Goal: Task Accomplishment & Management: Complete application form

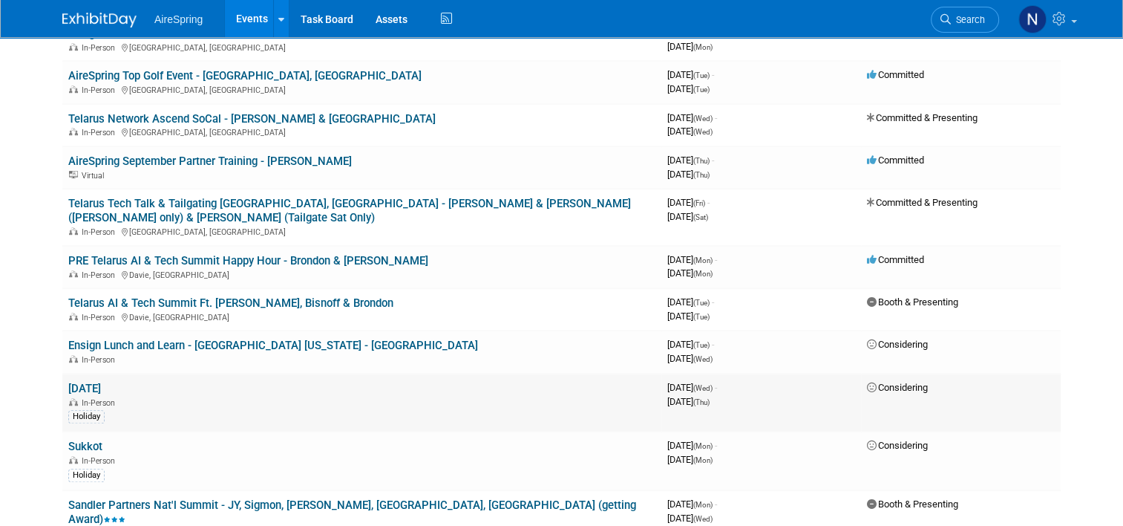
scroll to position [965, 0]
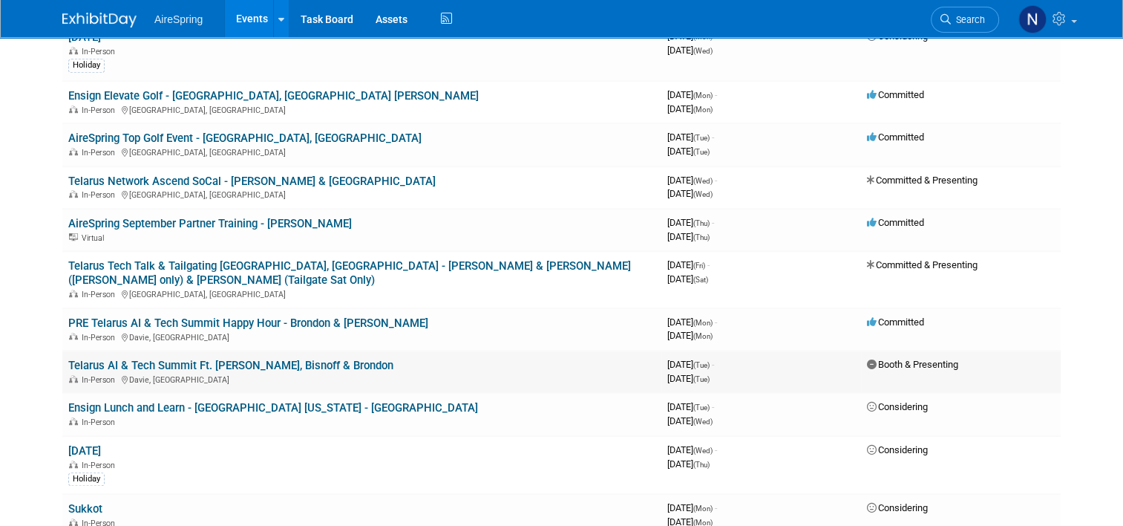
click at [287, 359] on link "Telarus AI & Tech Summit Ft. [PERSON_NAME], Bisnoff & Brondon" at bounding box center [230, 365] width 325 height 13
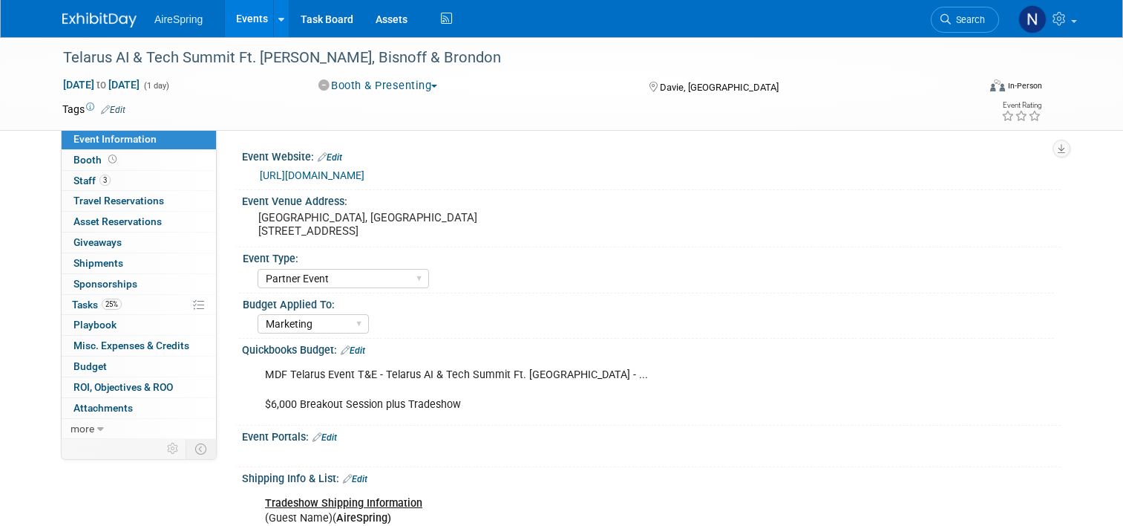
select select "Partner Event"
select select "Marketing"
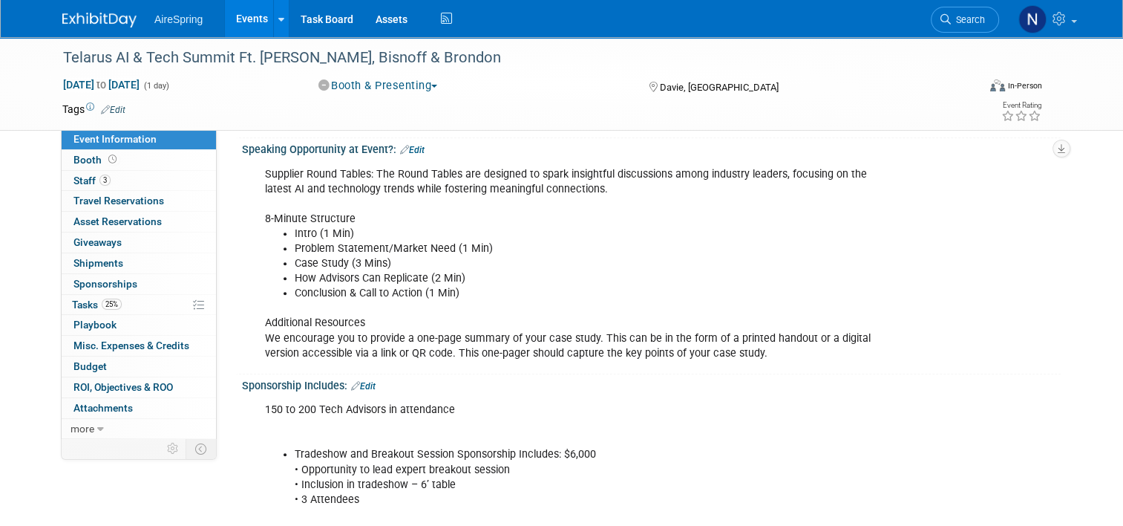
scroll to position [891, 0]
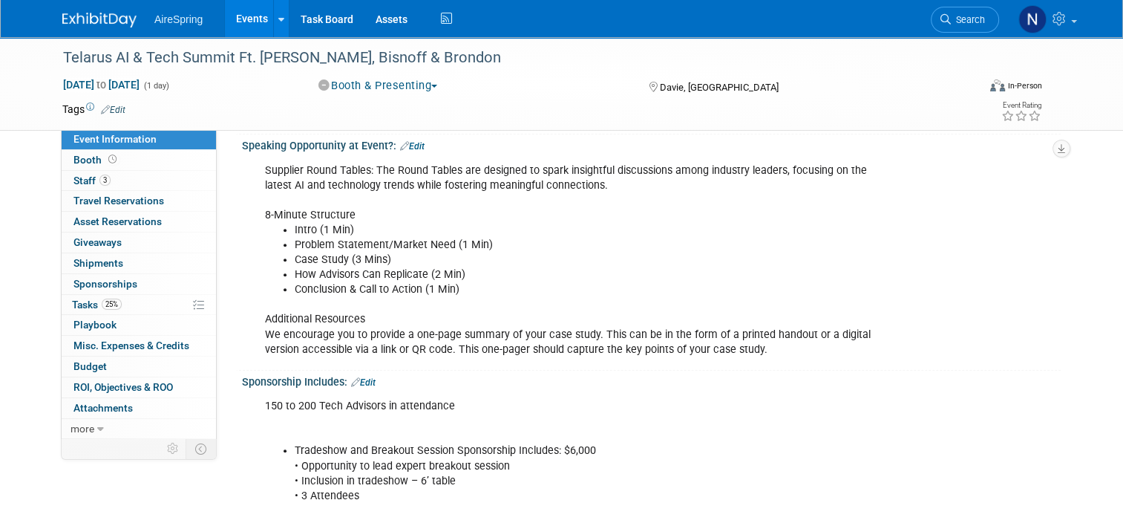
click at [238, 13] on link "Events" at bounding box center [252, 18] width 54 height 37
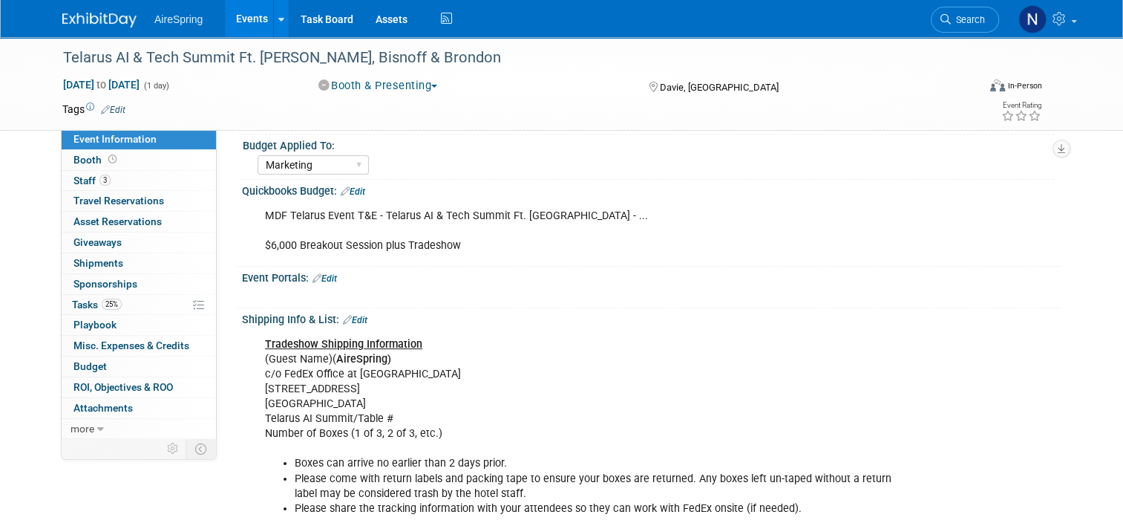
scroll to position [74, 0]
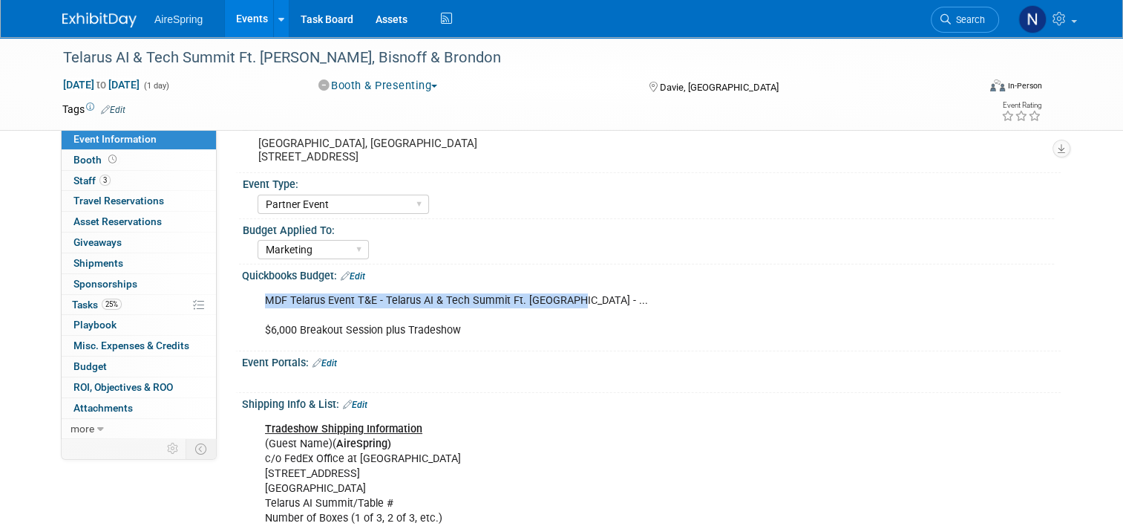
drag, startPoint x: 561, startPoint y: 300, endPoint x: 253, endPoint y: 302, distance: 308.1
click at [255, 302] on div "MDF Telarus Event T&E - Telarus AI & Tech Summit Ft. Lauderdale - ... $6,000 Br…" at bounding box center [578, 315] width 647 height 59
copy div "MDF Telarus Event T&E - Telarus AI & Tech Summit Ft. Lauderdal"
click at [232, 27] on link "Events" at bounding box center [252, 18] width 54 height 37
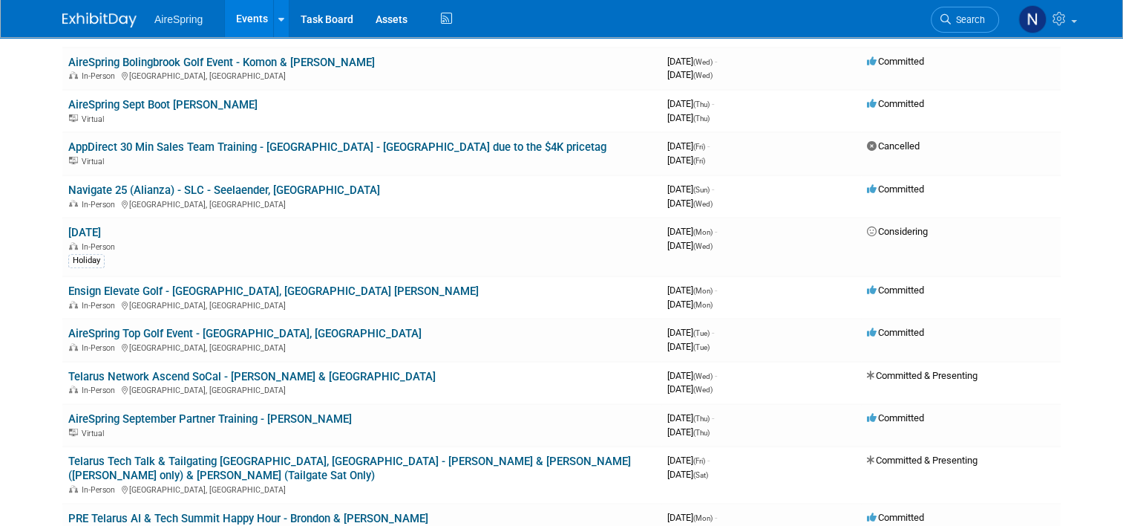
scroll to position [817, 0]
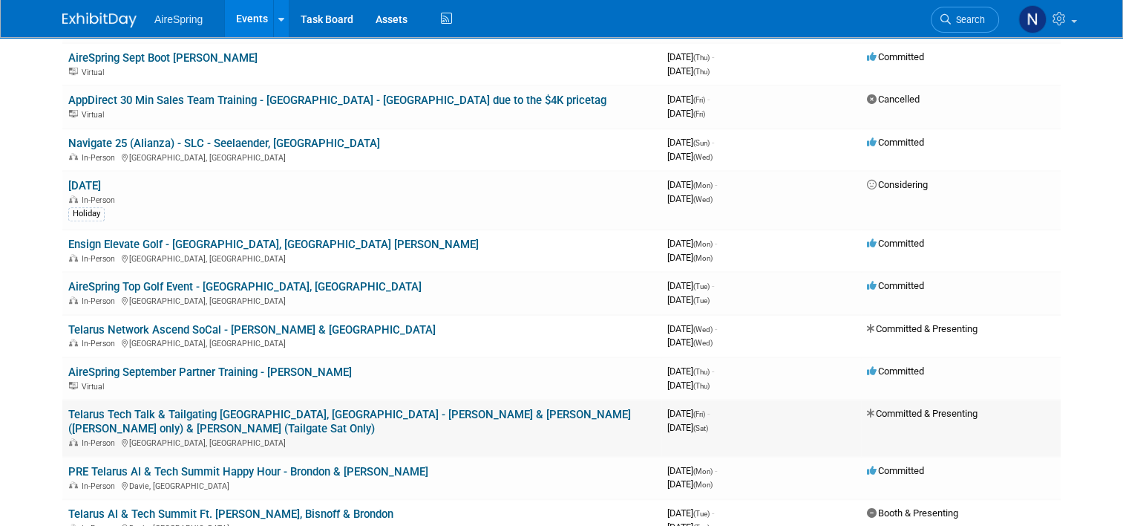
click at [287, 408] on link "Telarus Tech Talk & Tailgating [GEOGRAPHIC_DATA], [GEOGRAPHIC_DATA] - [PERSON_N…" at bounding box center [349, 421] width 563 height 27
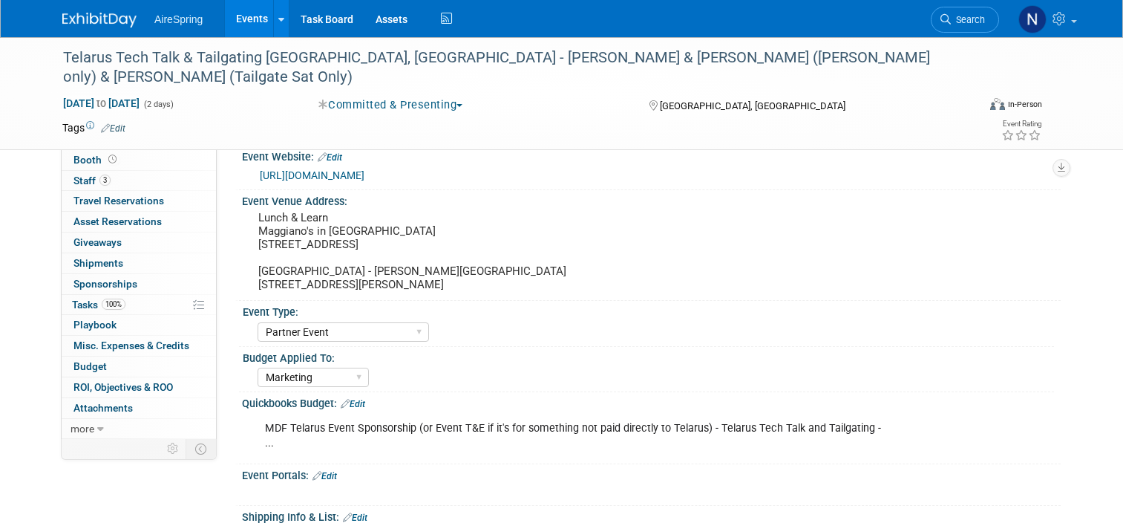
select select "Partner Event"
select select "Marketing"
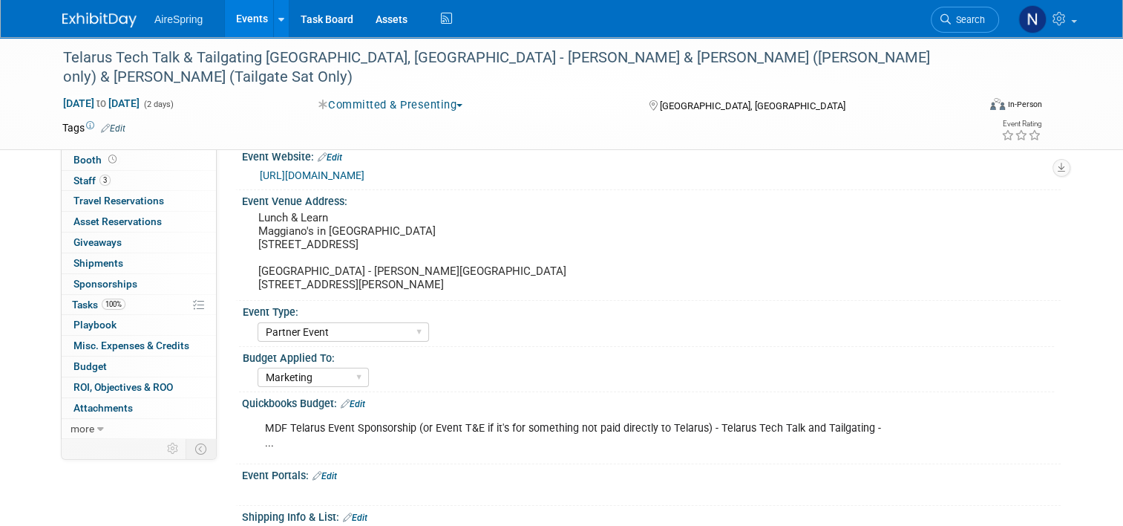
click at [853, 428] on div "MDF Telarus Event Sponsorship (or Event T&E if it's for something not paid dire…" at bounding box center [578, 436] width 647 height 45
drag, startPoint x: 856, startPoint y: 425, endPoint x: 705, endPoint y: 422, distance: 151.5
click at [705, 422] on div "MDF Telarus Event Sponsorship (or Event T&E if it's for something not paid dire…" at bounding box center [578, 436] width 647 height 45
copy div "Telarus Tech Talk and Tailgating"
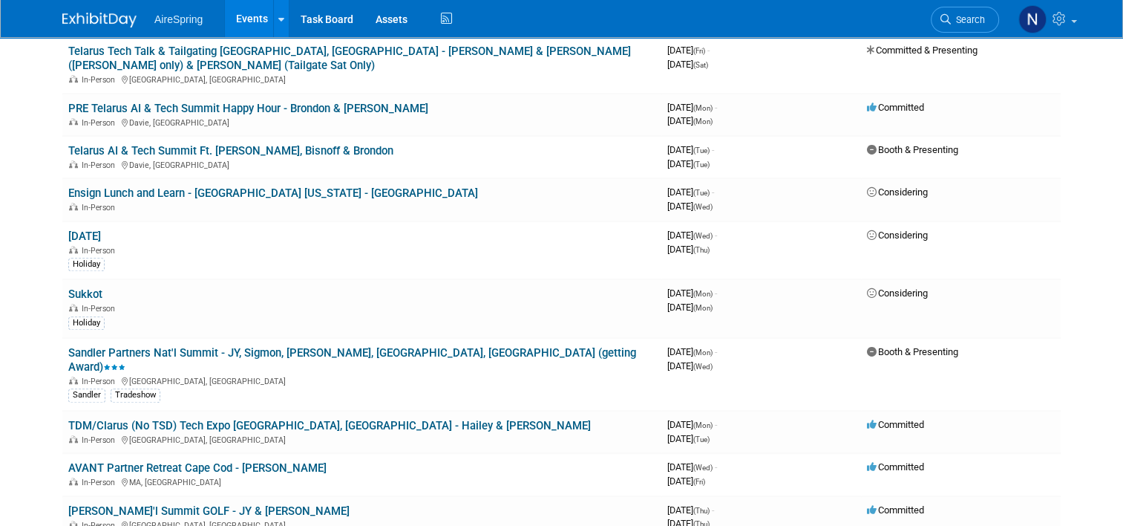
scroll to position [1188, 0]
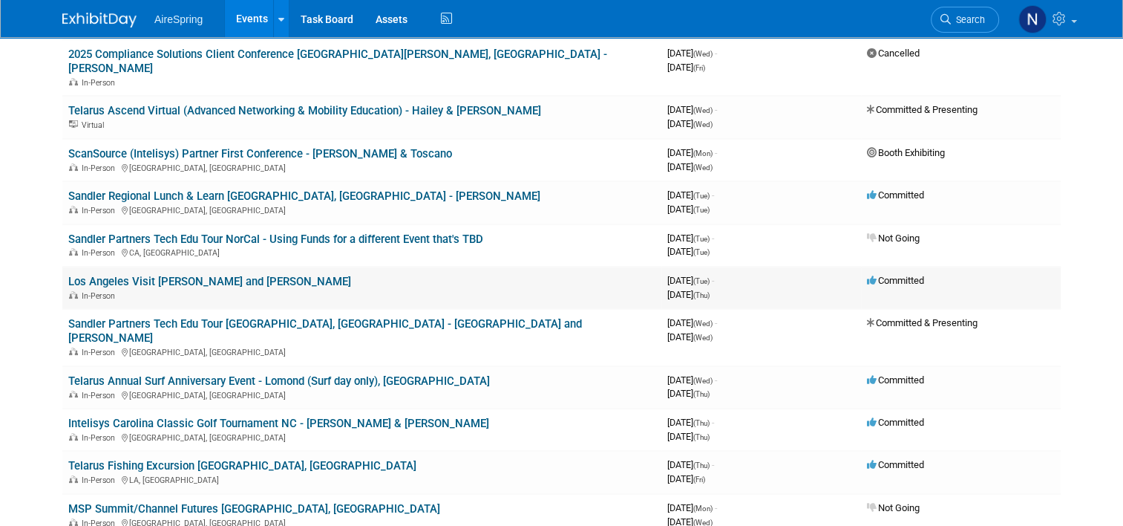
scroll to position [223, 0]
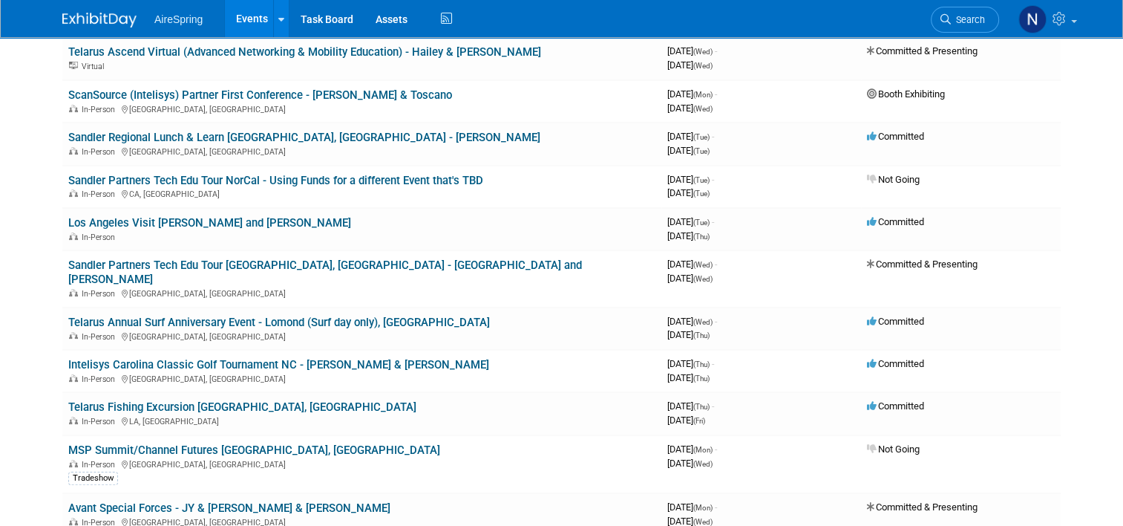
click at [31, 186] on body "AireSpring Events Add Event Bulk Upload Events Shareable Event Boards Recently …" at bounding box center [561, 40] width 1123 height 526
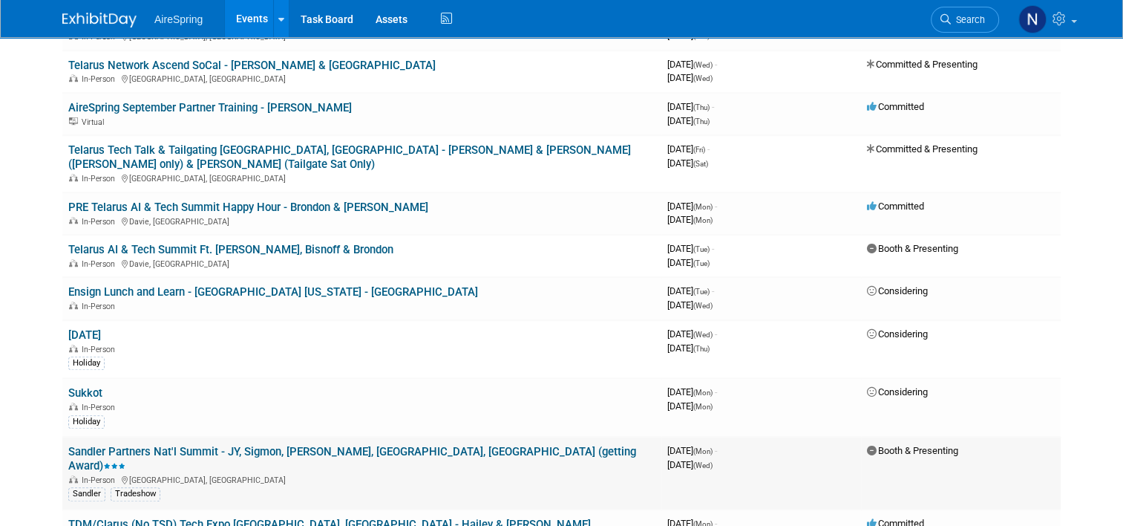
scroll to position [965, 0]
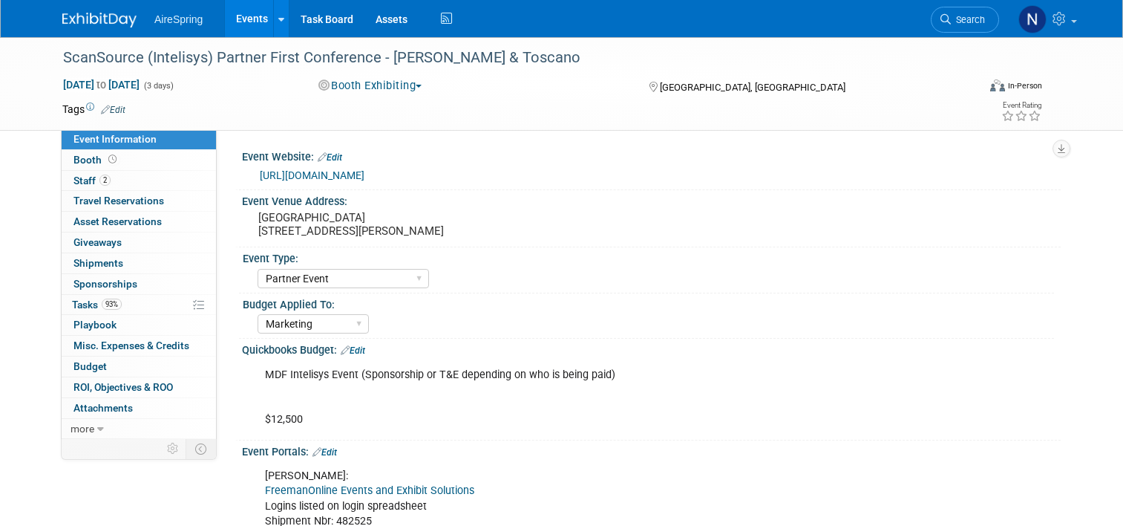
select select "Partner Event"
select select "Marketing"
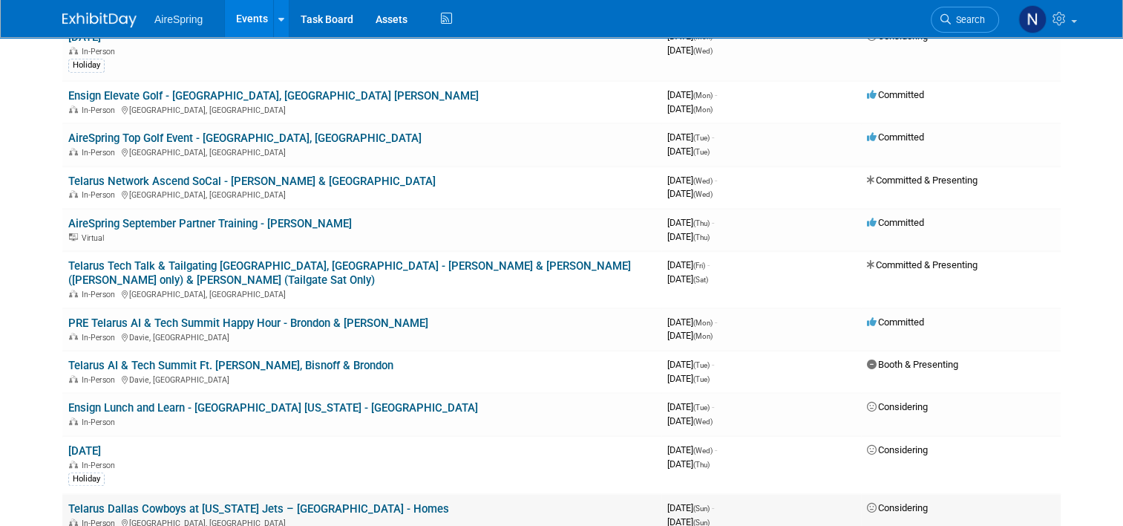
click at [370, 502] on link "Telarus Dallas Cowboys at [US_STATE] Jets – [GEOGRAPHIC_DATA] - Homes" at bounding box center [258, 508] width 381 height 13
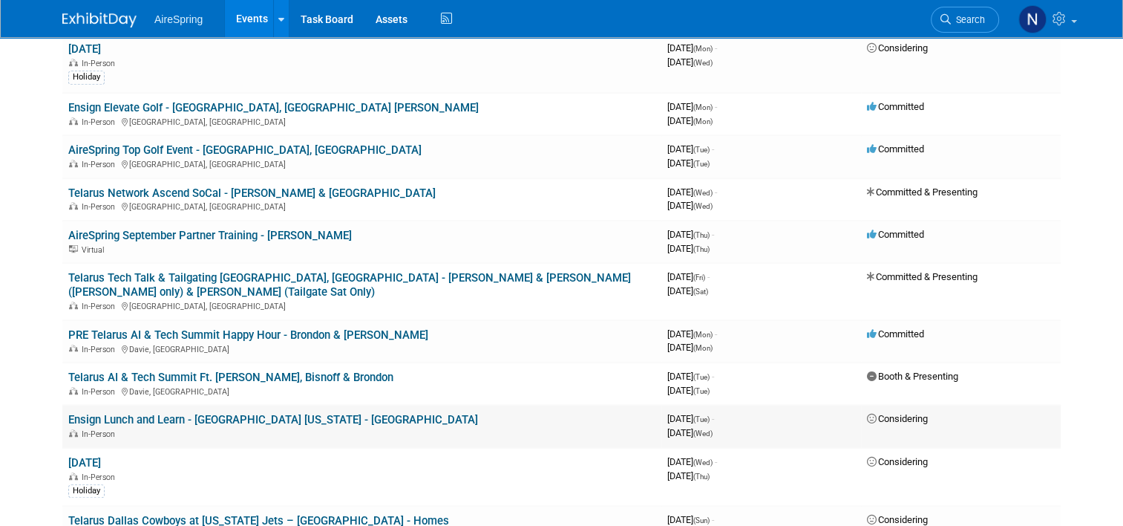
scroll to position [1114, 0]
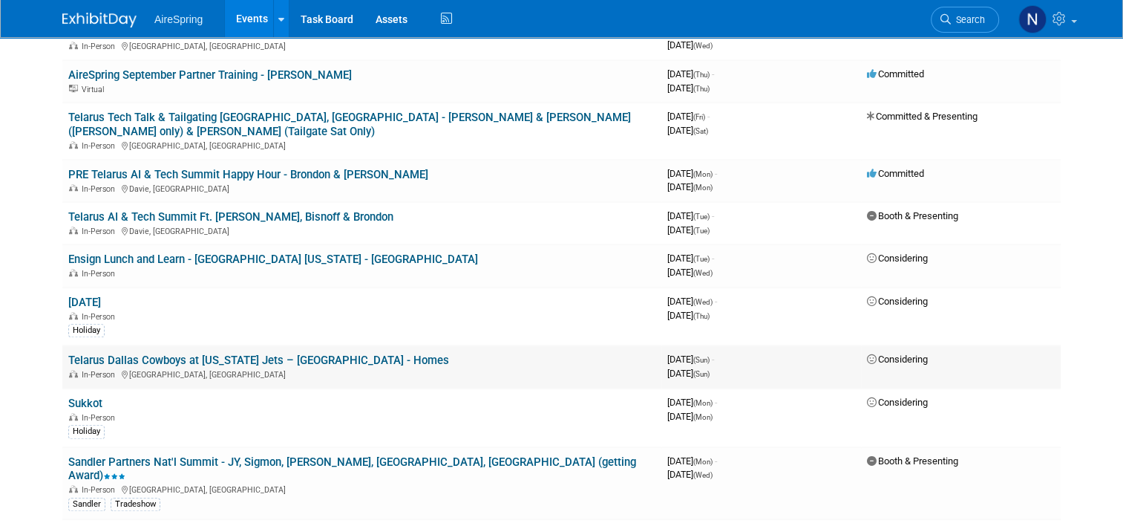
click at [276, 353] on link "Telarus Dallas Cowboys at [US_STATE] Jets – [GEOGRAPHIC_DATA] - Homes" at bounding box center [258, 359] width 381 height 13
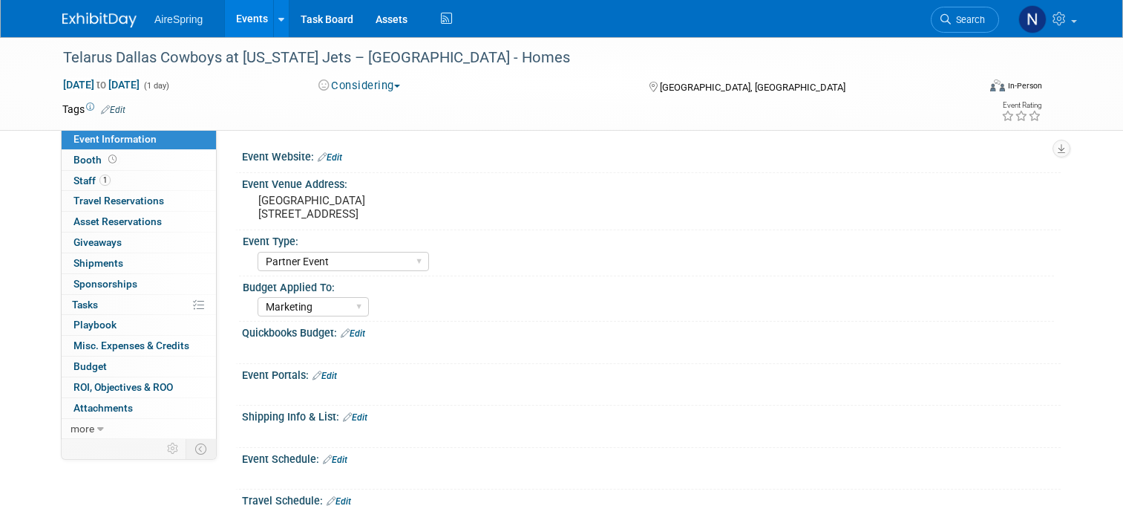
select select "Partner Event"
select select "Marketing"
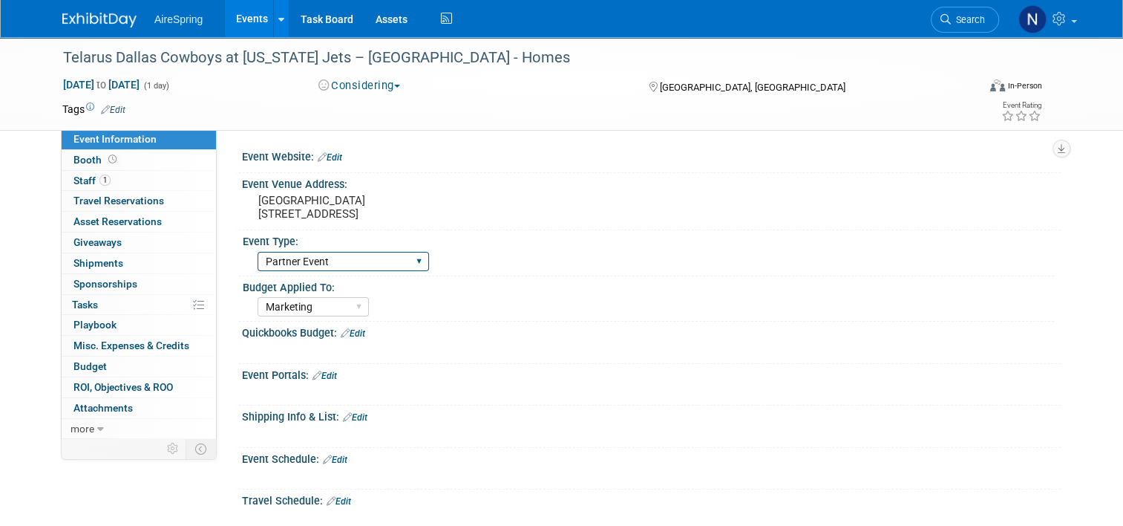
click at [393, 254] on select "AireSpring Event AireSpring Internal Partner Event Training Tradeshow - Exhibit…" at bounding box center [343, 262] width 171 height 20
select select "AireSpring Event"
click at [258, 252] on select "AireSpring Event AireSpring Internal Partner Event Training Tradeshow - Exhibit…" at bounding box center [343, 262] width 171 height 20
click at [434, 298] on div "Marketing Sales Operations Customer" at bounding box center [656, 305] width 797 height 24
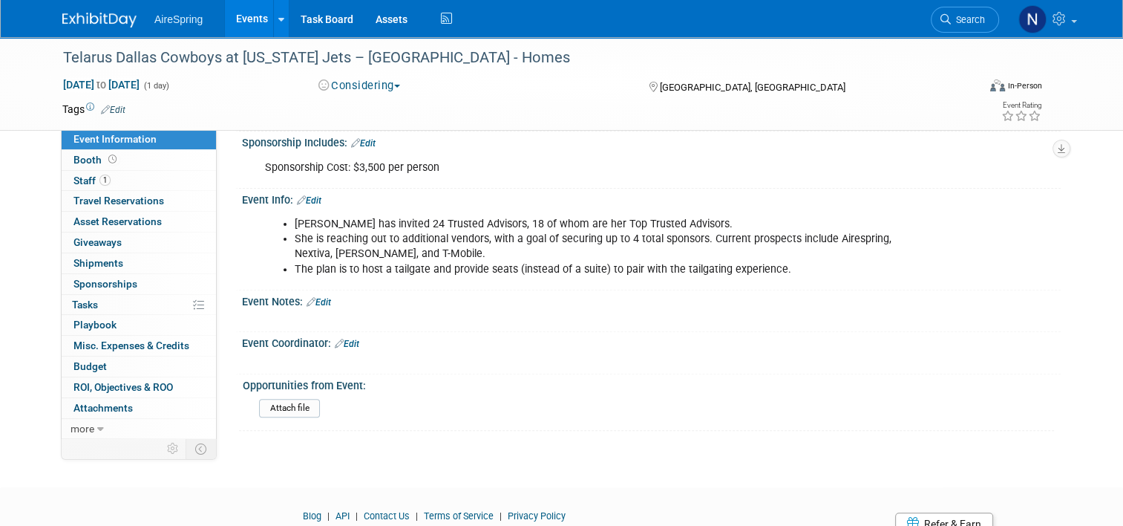
scroll to position [500, 0]
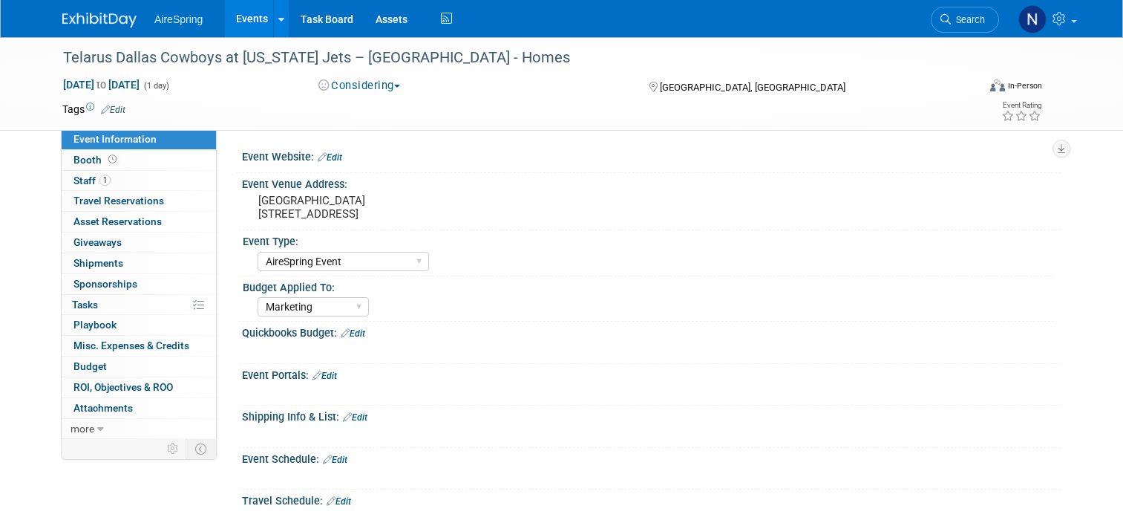
select select "AireSpring Event"
select select "Marketing"
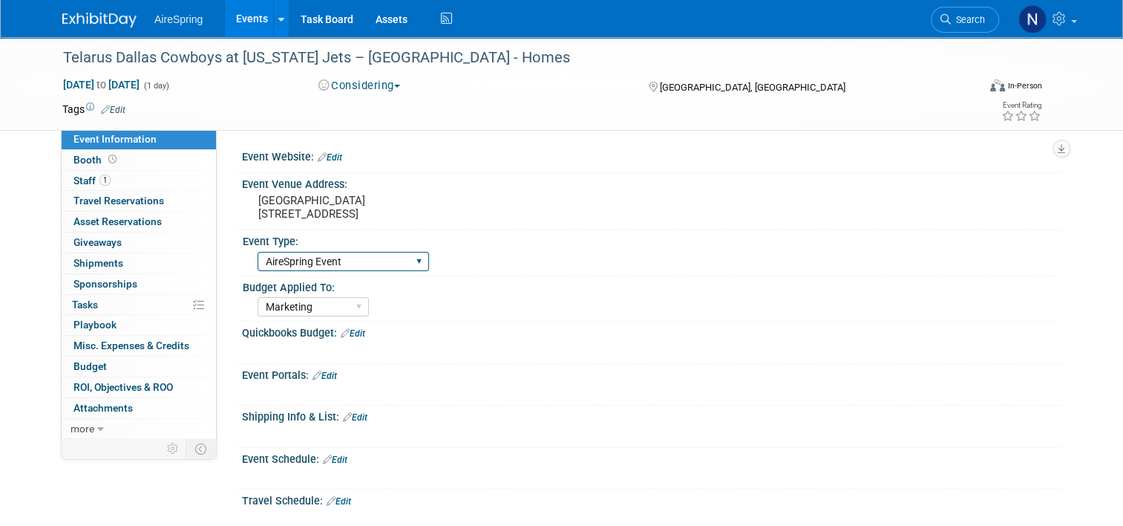
click at [335, 264] on select "AireSpring Event AireSpring Internal Partner Event Training Tradeshow - Exhibit…" at bounding box center [343, 262] width 171 height 20
select select "Partner Event"
click at [258, 252] on select "AireSpring Event AireSpring Internal Partner Event Training Tradeshow - Exhibit…" at bounding box center [343, 262] width 171 height 20
click at [243, 16] on link "Events" at bounding box center [252, 18] width 54 height 37
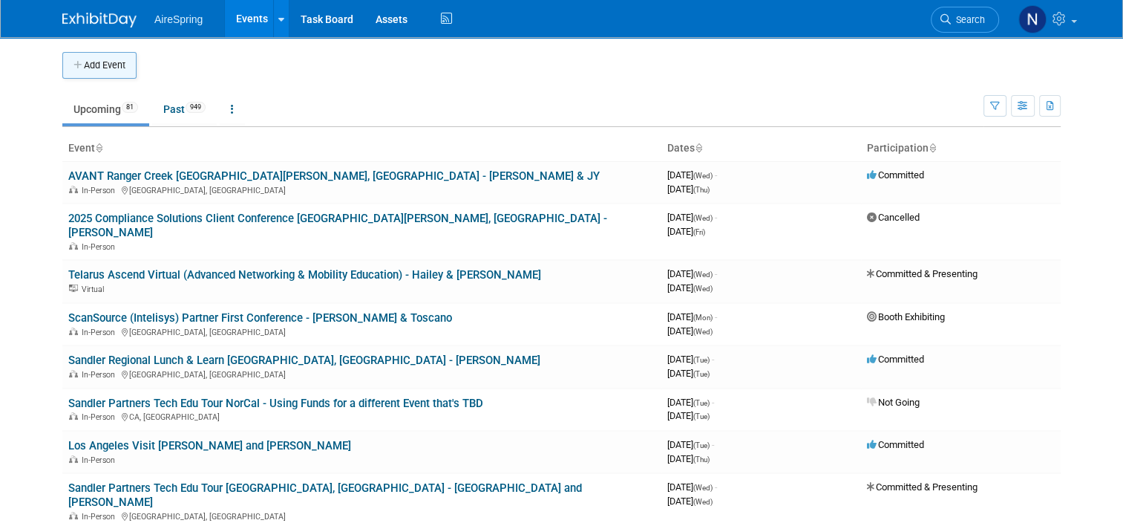
click at [89, 56] on button "Add Event" at bounding box center [99, 65] width 74 height 27
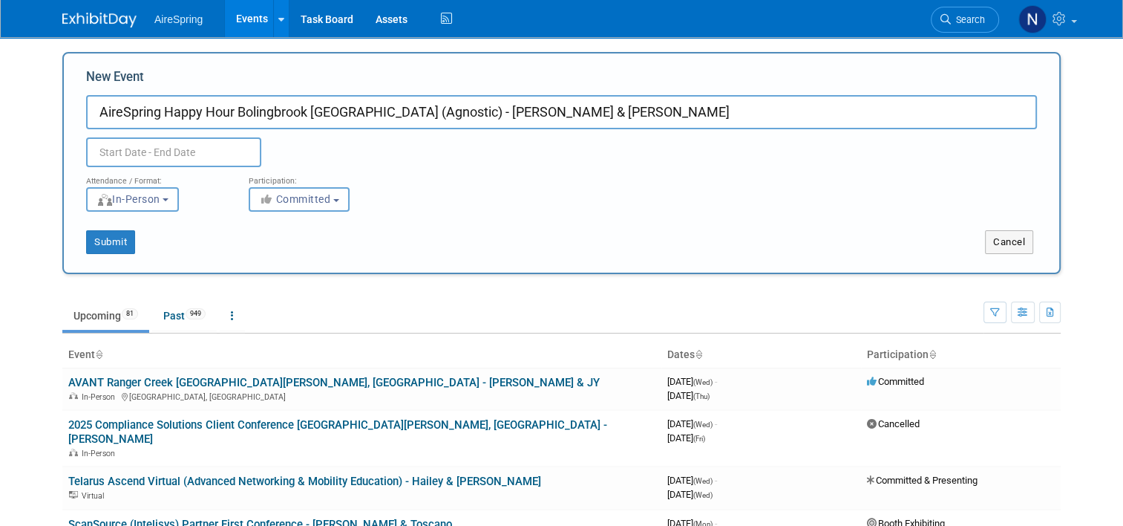
type input "AireSpring Happy Hour Bolingbrook [GEOGRAPHIC_DATA] (Agnostic) - [PERSON_NAME] …"
click at [212, 152] on input "text" at bounding box center [173, 152] width 175 height 30
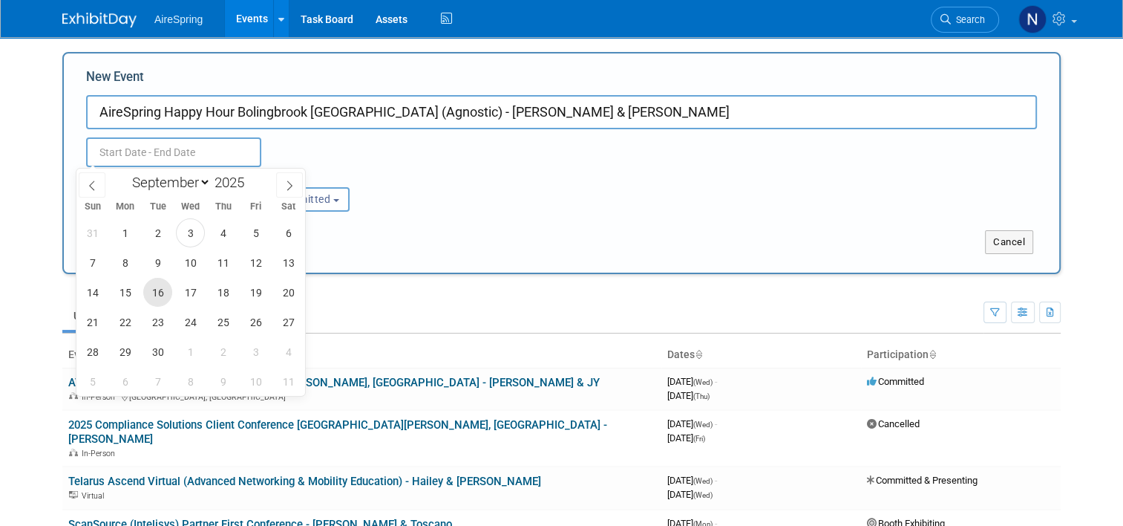
click at [157, 288] on span "16" at bounding box center [157, 292] width 29 height 29
type input "Sep 16, 2025 to Sep 16, 2025"
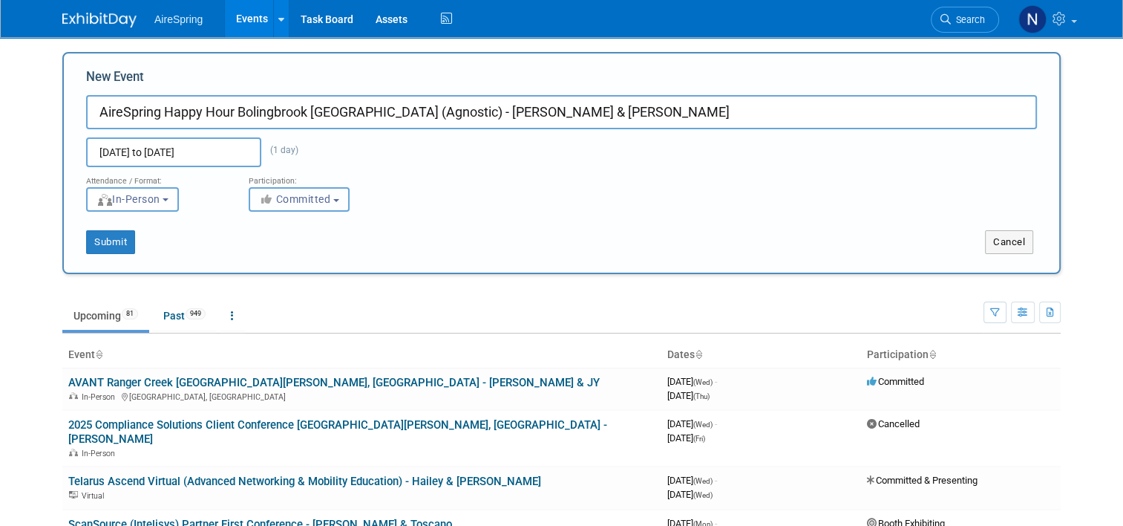
click at [259, 204] on icon "button" at bounding box center [267, 199] width 17 height 10
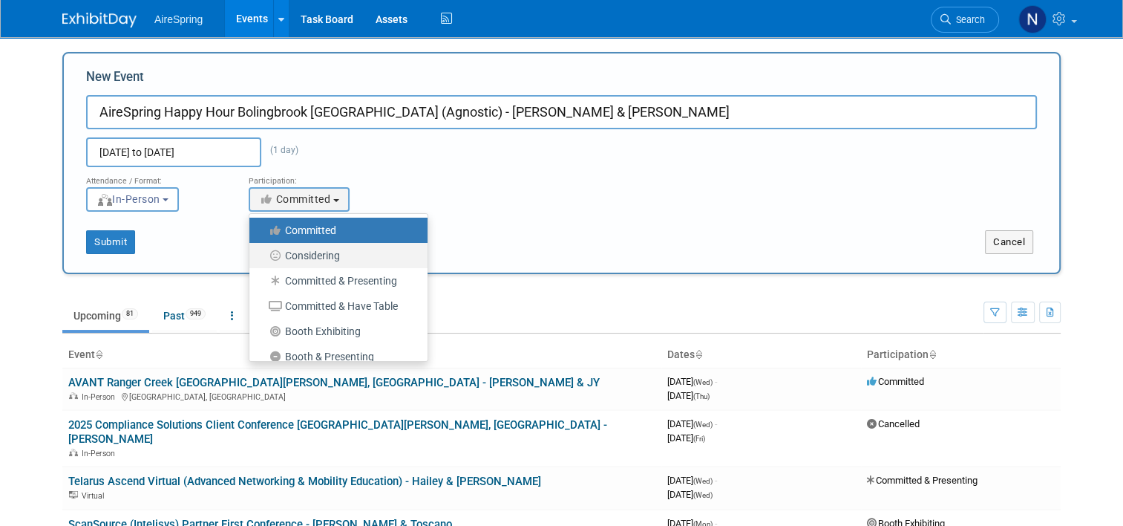
click at [278, 254] on label "Considering" at bounding box center [335, 255] width 156 height 19
click at [263, 254] on input "Considering" at bounding box center [258, 256] width 10 height 10
select select "2"
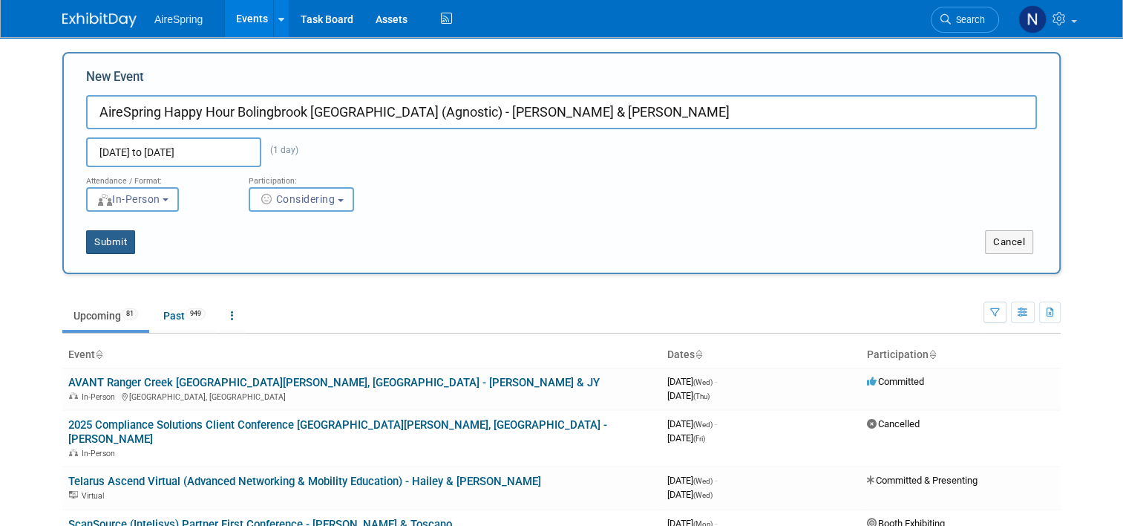
click at [114, 244] on button "Submit" at bounding box center [110, 242] width 49 height 24
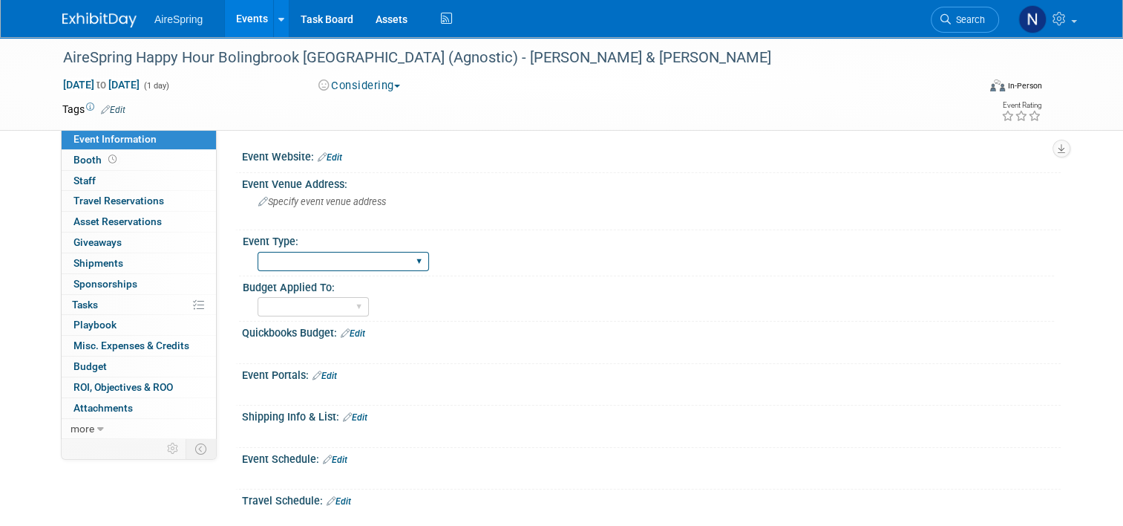
click at [293, 261] on select "AireSpring Event AireSpring Internal Partner Event Training Tradeshow - Exhibit…" at bounding box center [343, 262] width 171 height 20
select select "AireSpring Event"
click at [258, 252] on select "AireSpring Event AireSpring Internal Partner Event Training Tradeshow - Exhibit…" at bounding box center [343, 262] width 171 height 20
click at [307, 316] on div "Marketing Sales Operations Customer" at bounding box center [313, 306] width 111 height 27
click at [306, 309] on select "Marketing Sales Operations Customer" at bounding box center [313, 307] width 111 height 20
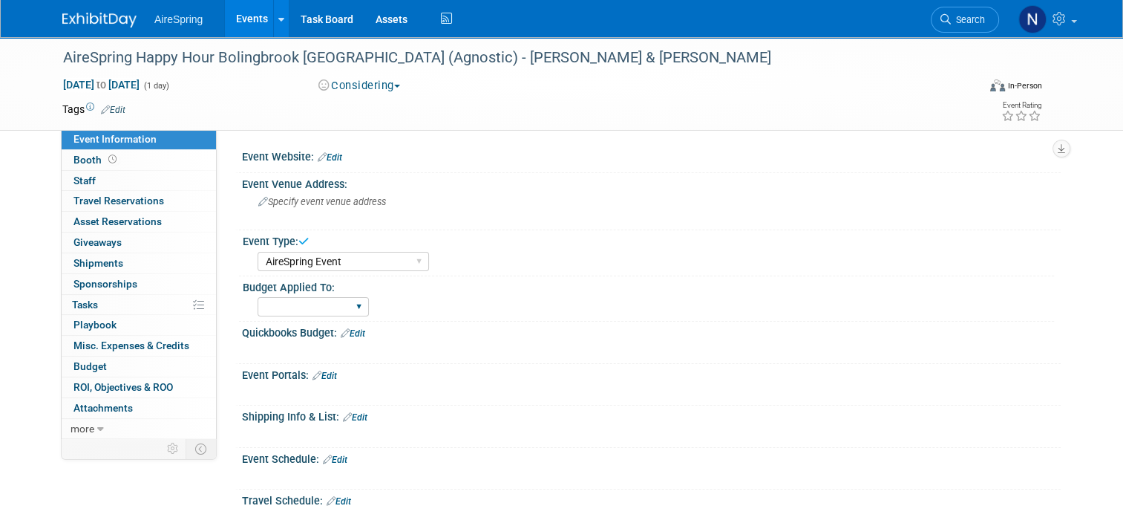
select select "Sales"
click at [258, 297] on select "Marketing Sales Operations Customer" at bounding box center [313, 307] width 111 height 20
click at [279, 201] on span "Specify event venue address" at bounding box center [322, 201] width 128 height 11
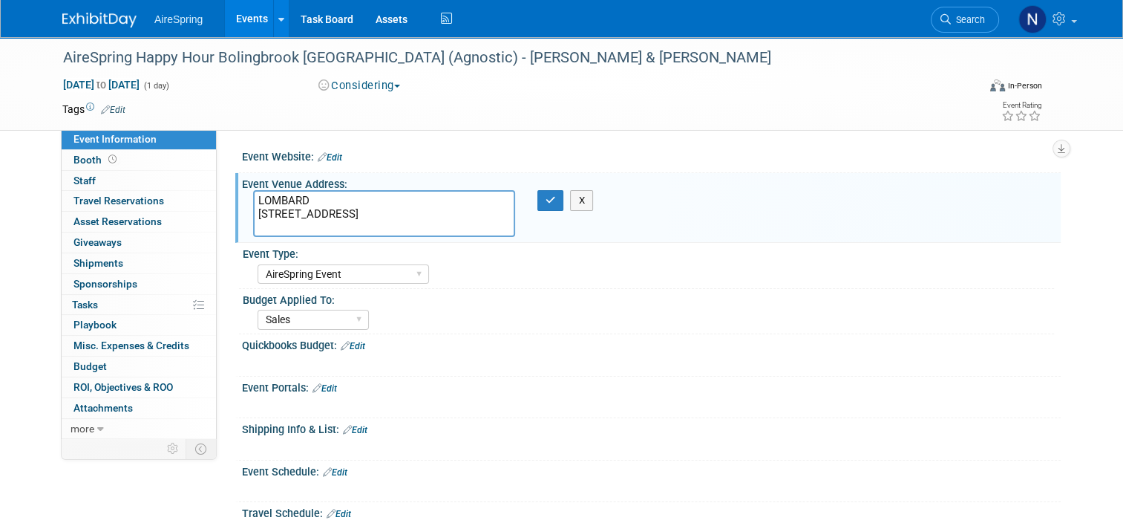
click at [253, 225] on textarea "LOMBARD 94 Yorktown Mall Dr. Lombard, IL 60148" at bounding box center [384, 213] width 262 height 47
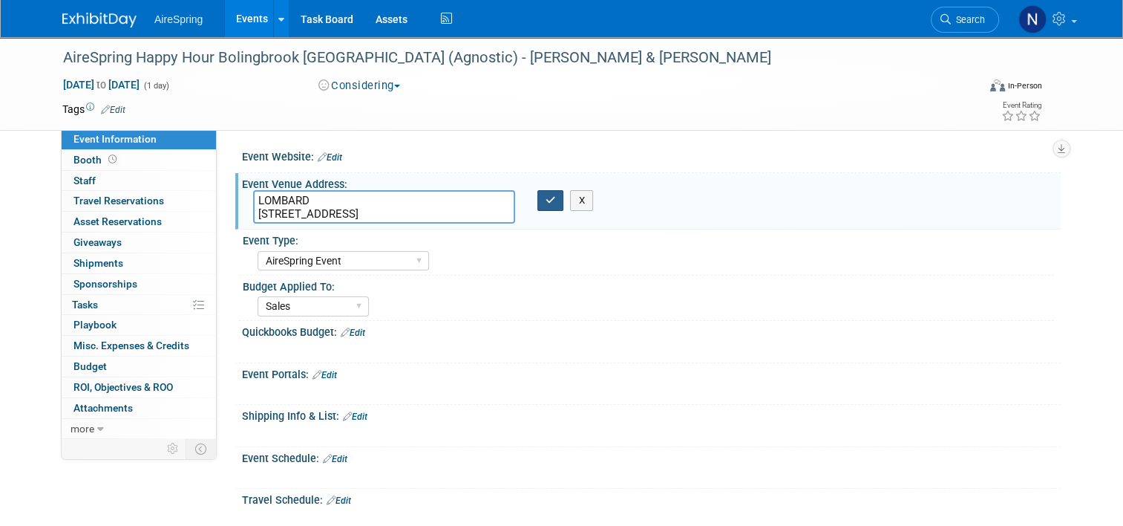
type textarea "LOMBARD 94 Yorktown Mall Dr. Lombard, IL 60148"
click at [554, 201] on button "button" at bounding box center [550, 200] width 27 height 21
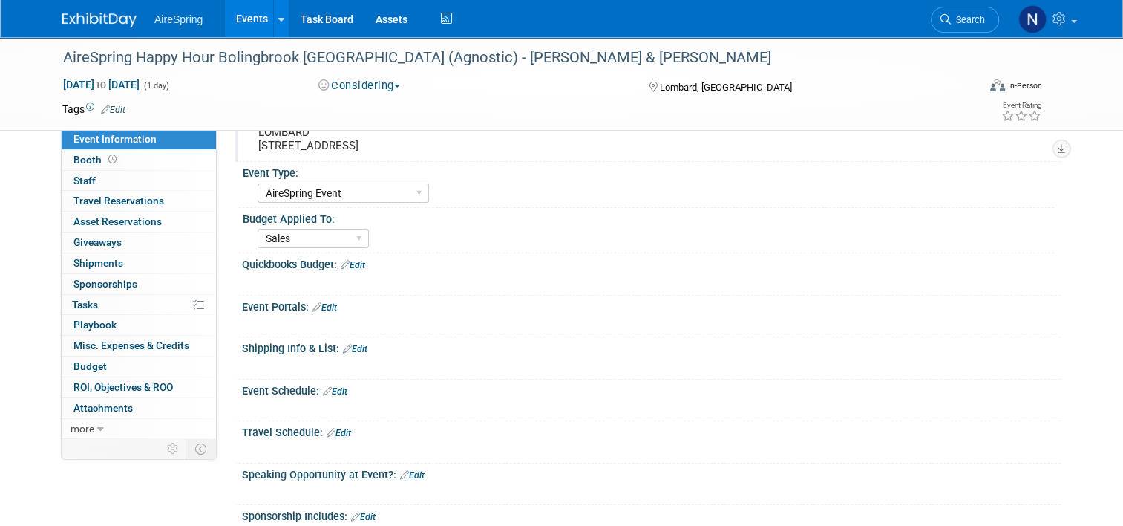
scroll to position [148, 0]
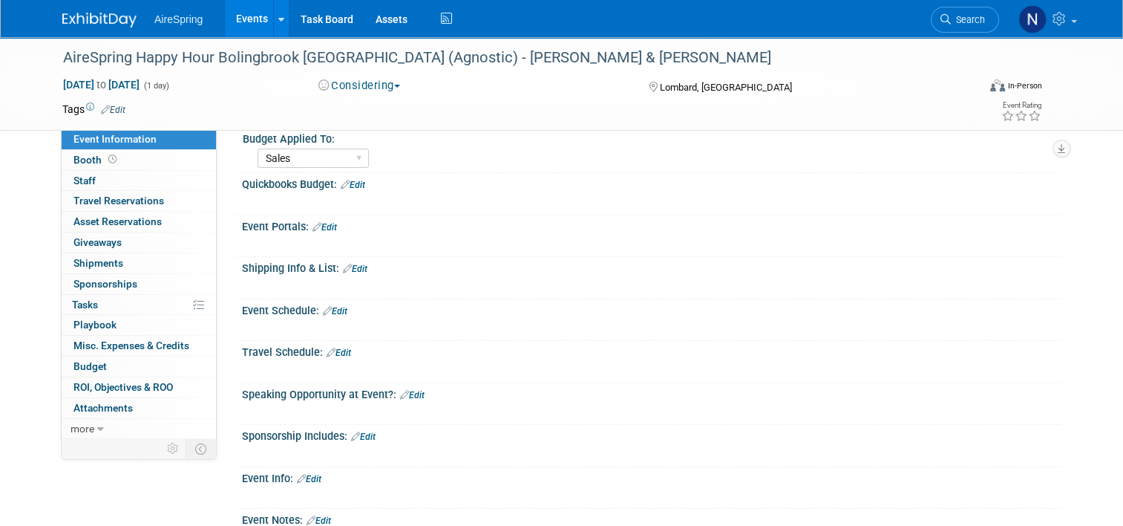
click at [326, 302] on div "Event Schedule: Edit" at bounding box center [651, 308] width 819 height 19
click at [333, 306] on link "Edit" at bounding box center [335, 311] width 24 height 10
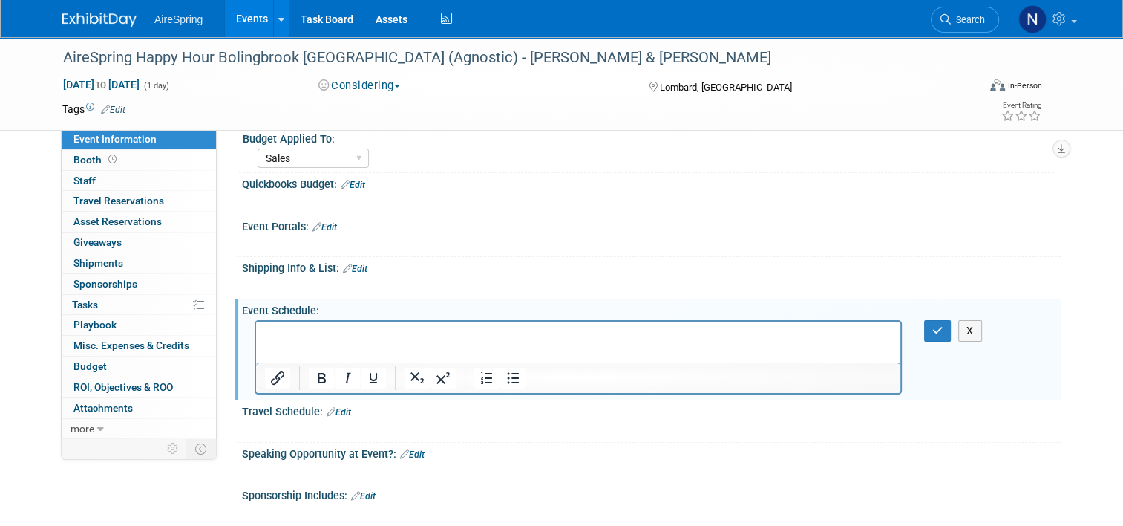
scroll to position [0, 0]
click at [937, 328] on button "button" at bounding box center [937, 331] width 27 height 22
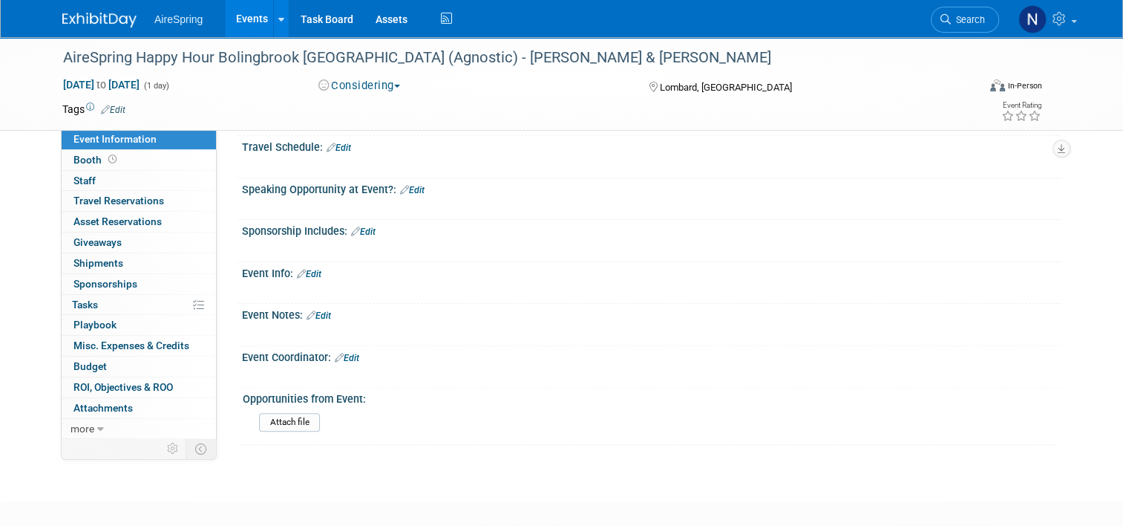
scroll to position [371, 0]
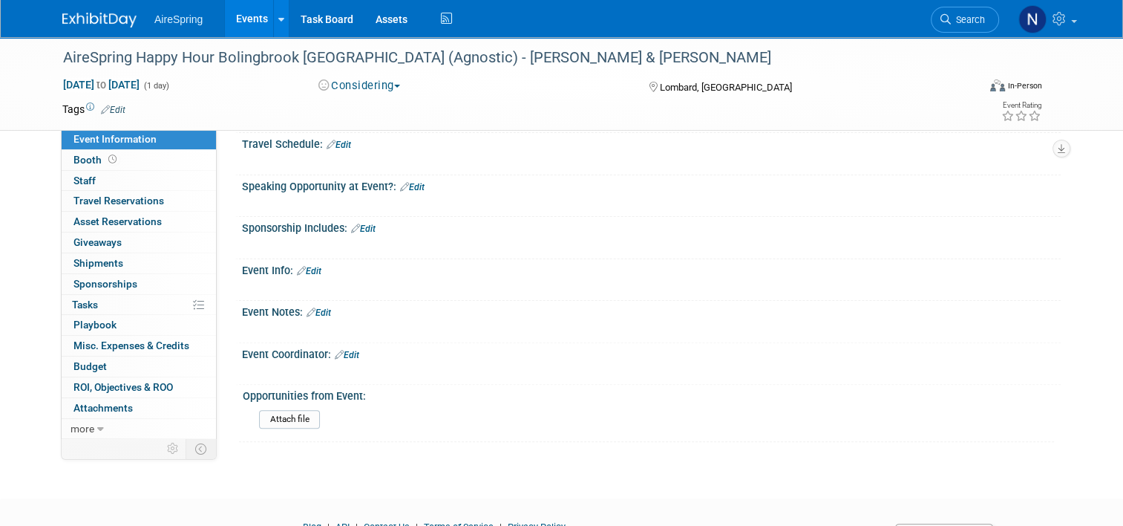
click at [313, 259] on div "Event Info: Edit" at bounding box center [651, 268] width 819 height 19
click at [241, 25] on link "Events" at bounding box center [252, 18] width 54 height 37
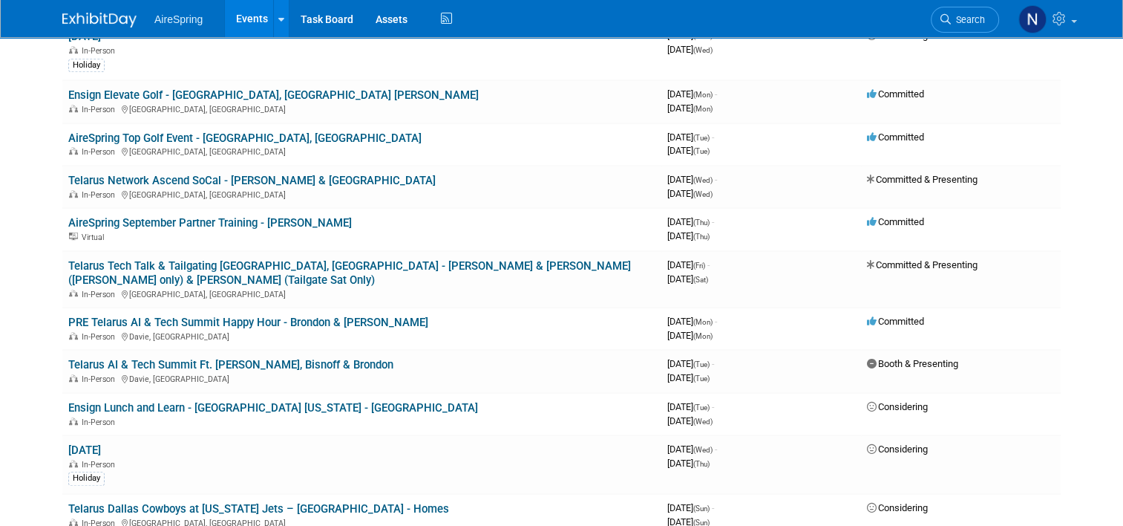
scroll to position [1114, 0]
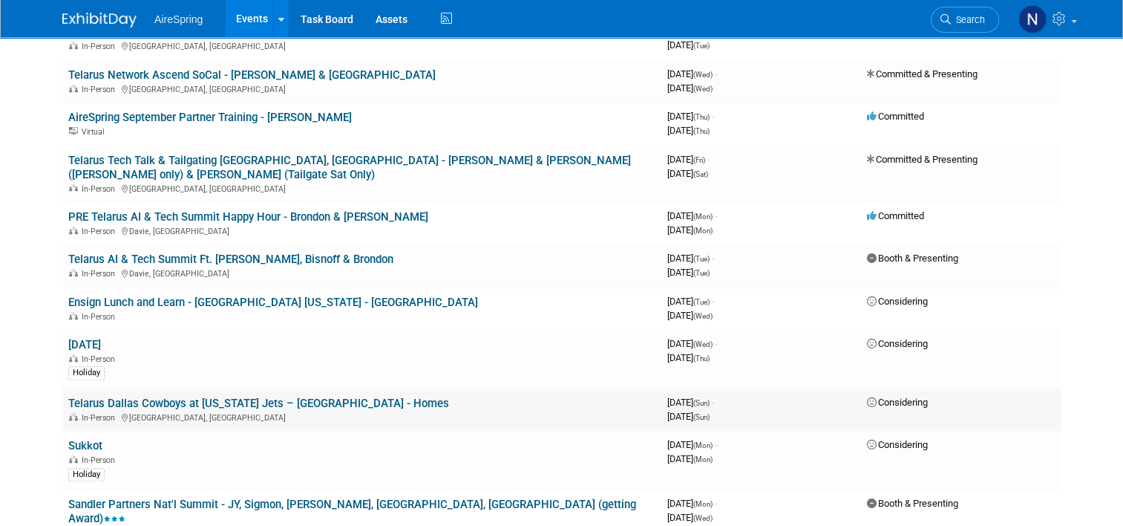
click at [289, 396] on link "Telarus Dallas Cowboys at [US_STATE] Jets – [GEOGRAPHIC_DATA] - Homes" at bounding box center [258, 402] width 381 height 13
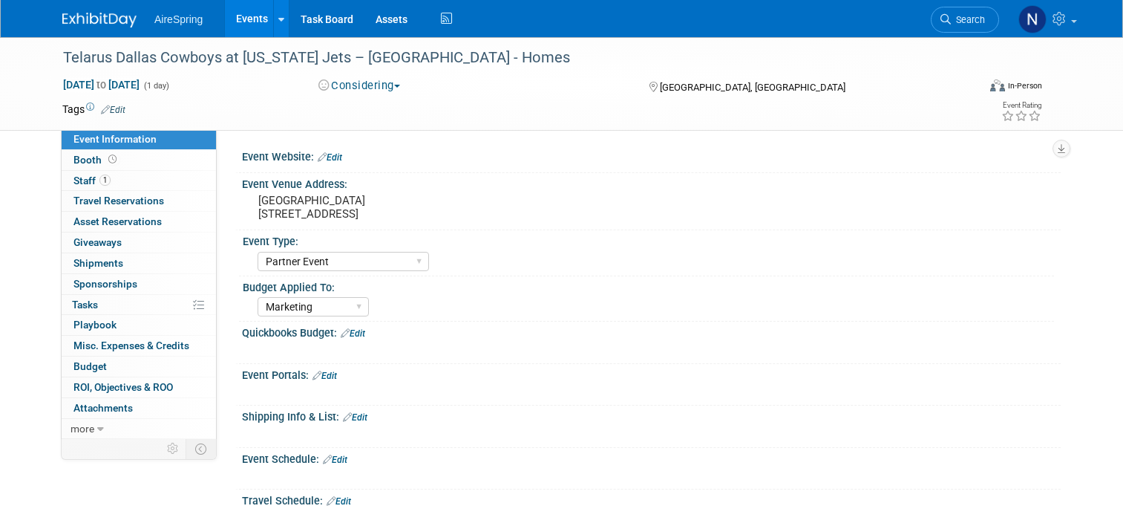
select select "Partner Event"
select select "Marketing"
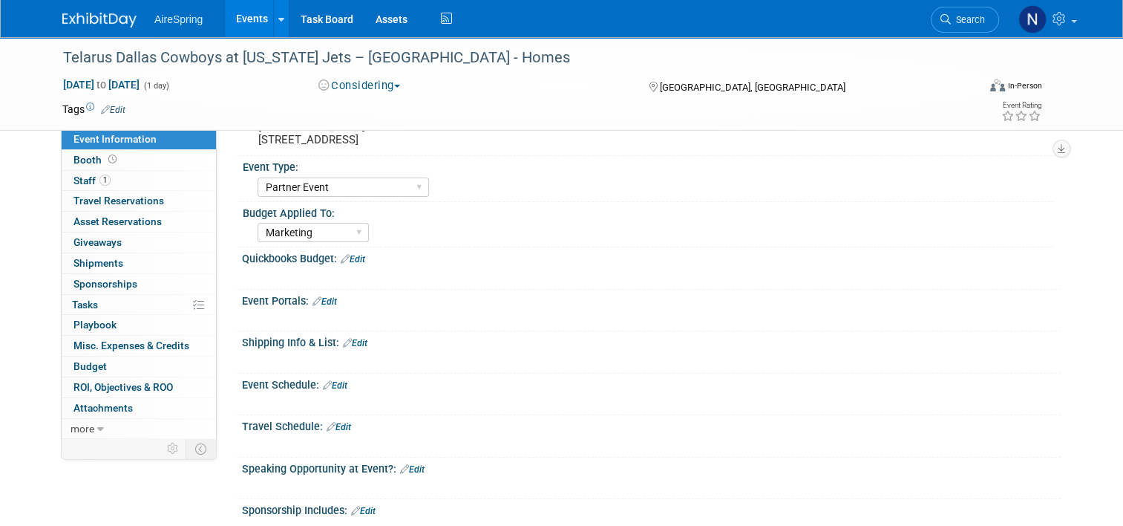
scroll to position [445, 0]
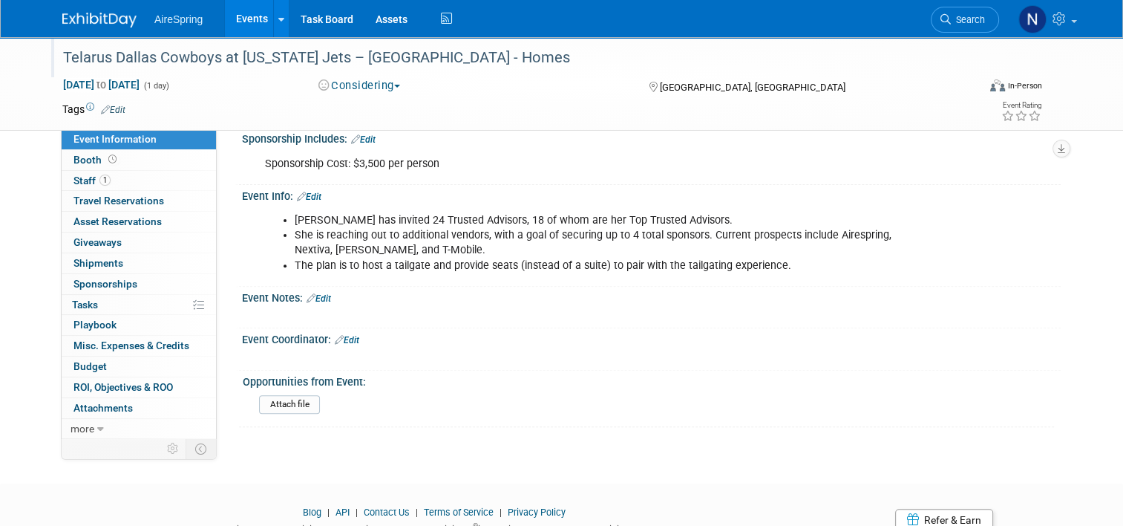
click at [272, 71] on div "Telarus Dallas Cowboys at [US_STATE] Jets – [GEOGRAPHIC_DATA] - Homes" at bounding box center [508, 58] width 901 height 27
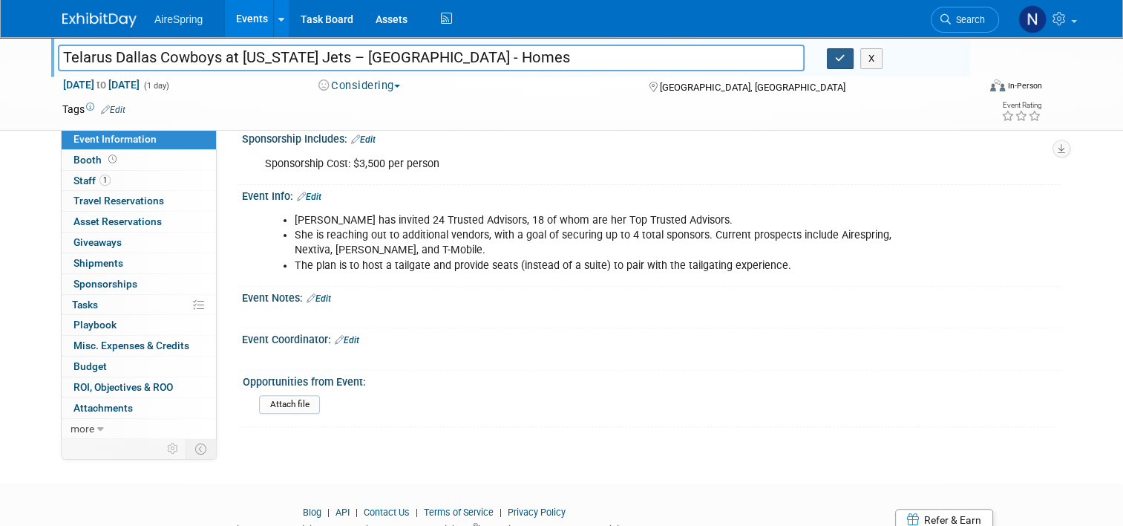
click at [854, 59] on button "button" at bounding box center [840, 58] width 27 height 21
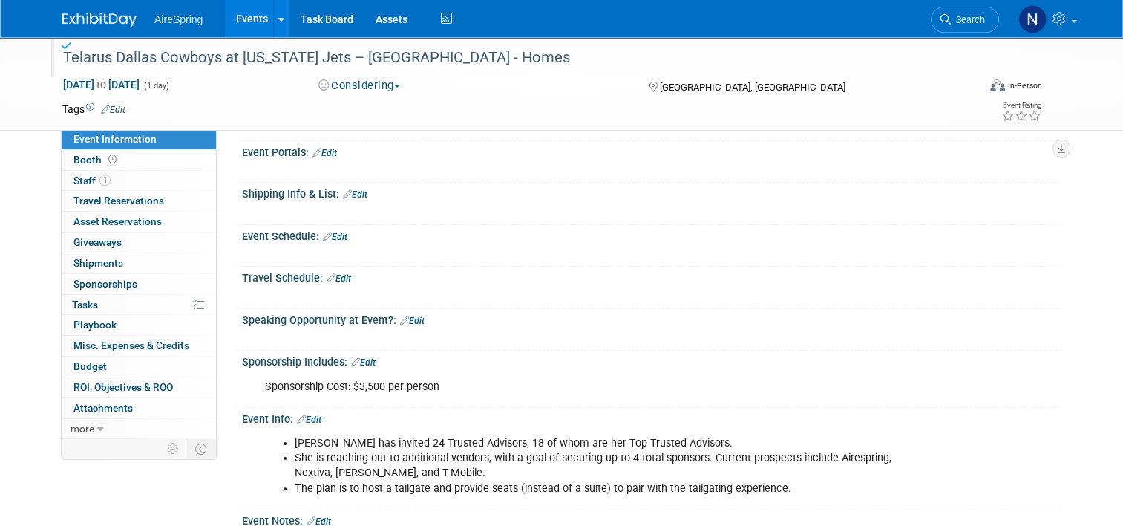
scroll to position [0, 0]
